Goal: Task Accomplishment & Management: Manage account settings

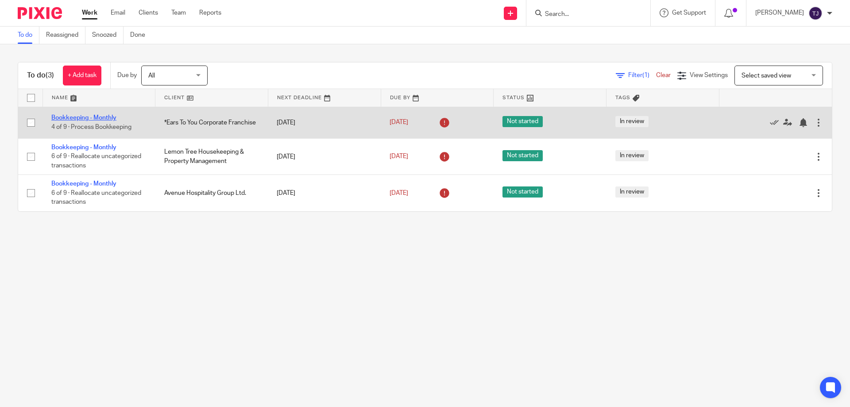
click at [97, 116] on link "Bookkeeping - Monthly" at bounding box center [83, 118] width 65 height 6
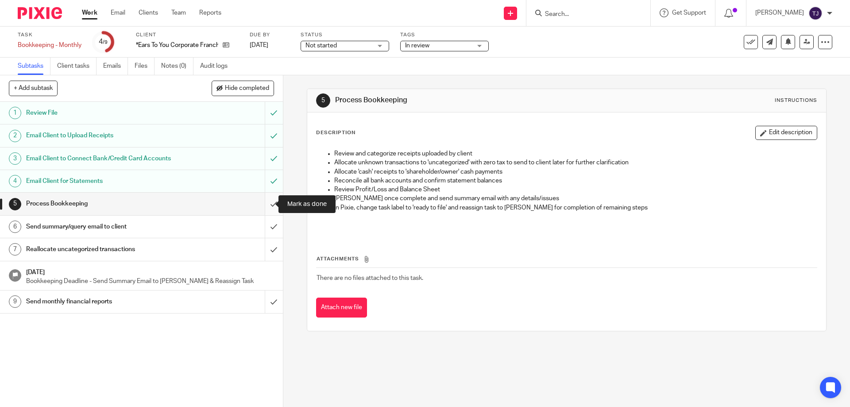
drag, startPoint x: 265, startPoint y: 201, endPoint x: 266, endPoint y: 209, distance: 7.6
click at [265, 201] on input "submit" at bounding box center [141, 204] width 283 height 22
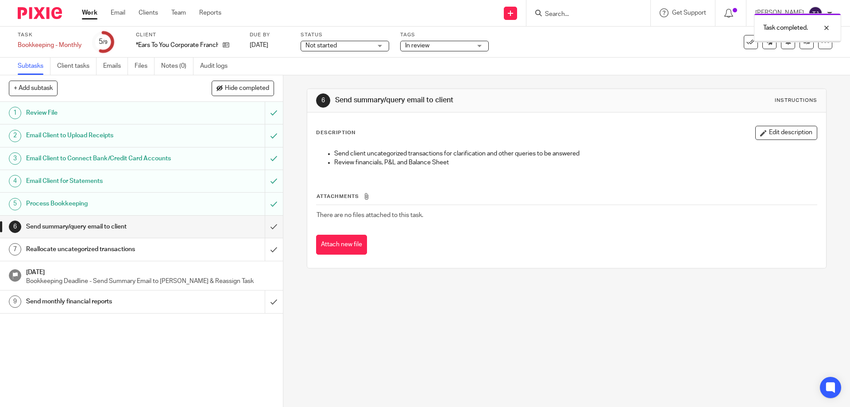
click at [263, 226] on input "submit" at bounding box center [141, 227] width 283 height 22
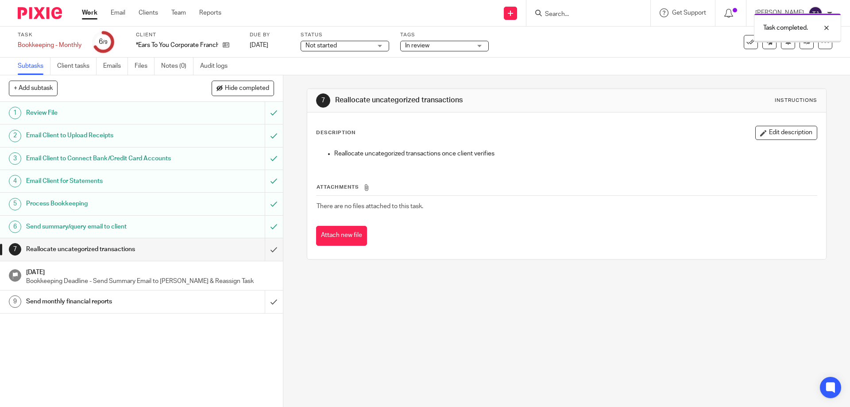
click at [266, 247] on input "submit" at bounding box center [141, 249] width 283 height 22
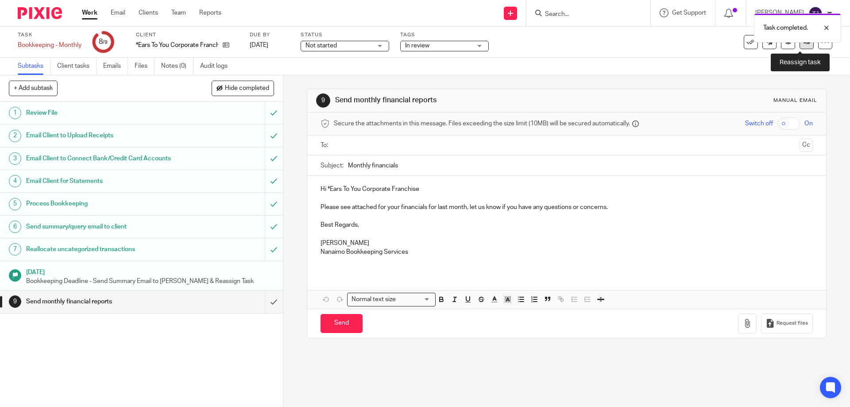
click at [805, 45] on link at bounding box center [806, 42] width 14 height 14
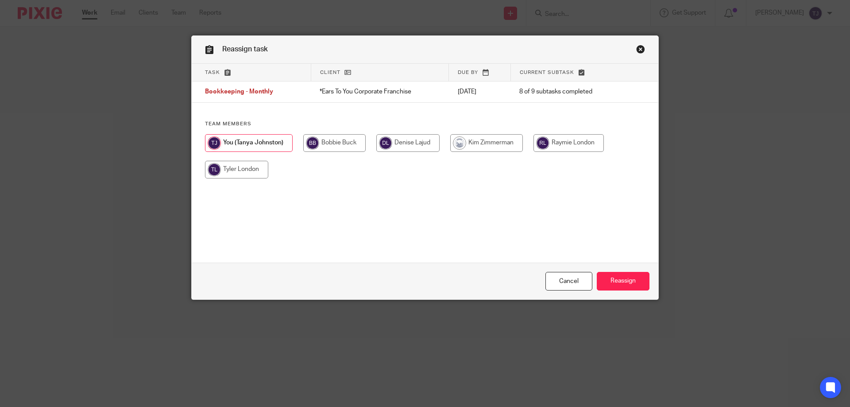
click at [572, 150] on input "radio" at bounding box center [568, 143] width 70 height 18
radio input "true"
click at [616, 282] on input "Reassign" at bounding box center [623, 281] width 53 height 19
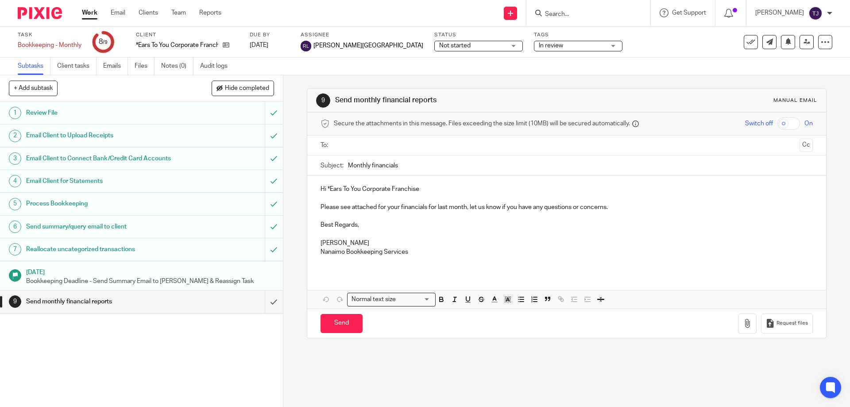
click at [34, 17] on img at bounding box center [40, 13] width 44 height 12
